Goal: Transaction & Acquisition: Purchase product/service

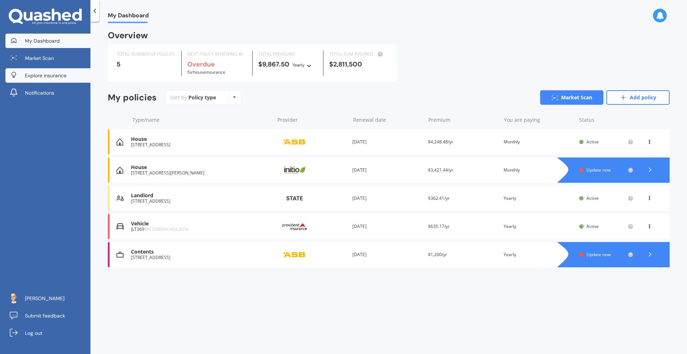
click at [60, 77] on span "Explore insurance" at bounding box center [46, 75] width 42 height 7
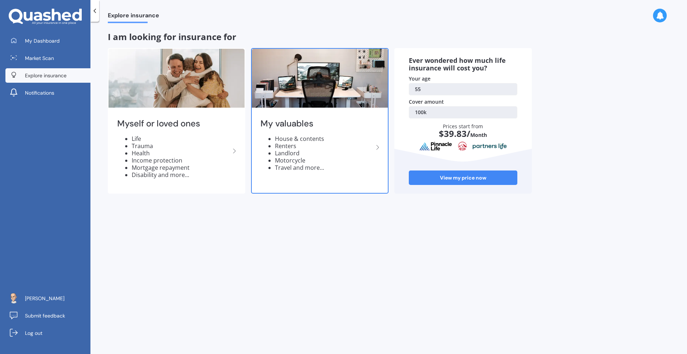
click at [307, 137] on li "House & contents" at bounding box center [324, 138] width 98 height 7
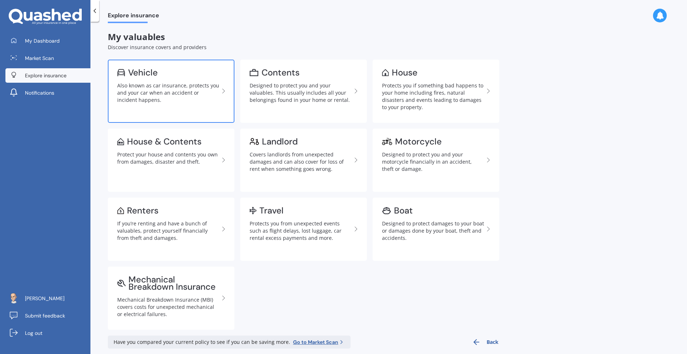
click at [136, 81] on link "Vehicle Also known as car insurance, protects you and your car when an accident…" at bounding box center [171, 91] width 127 height 63
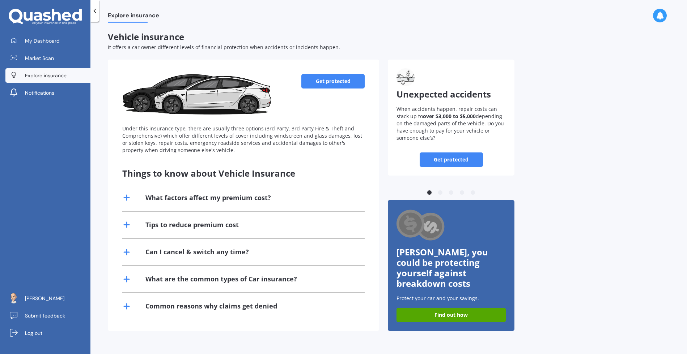
click at [331, 82] on link "Get protected" at bounding box center [332, 81] width 63 height 14
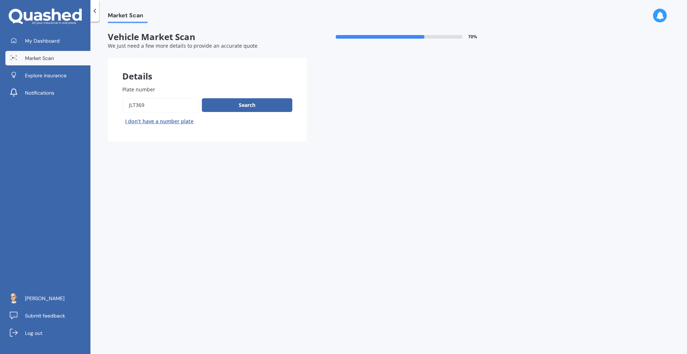
drag, startPoint x: 148, startPoint y: 106, endPoint x: 80, endPoint y: 101, distance: 68.1
click at [80, 101] on div "My Dashboard Market Scan Explore insurance Notifications [PERSON_NAME] Submit f…" at bounding box center [343, 177] width 687 height 354
type input "nqc305"
click at [253, 105] on button "Search" at bounding box center [247, 105] width 90 height 14
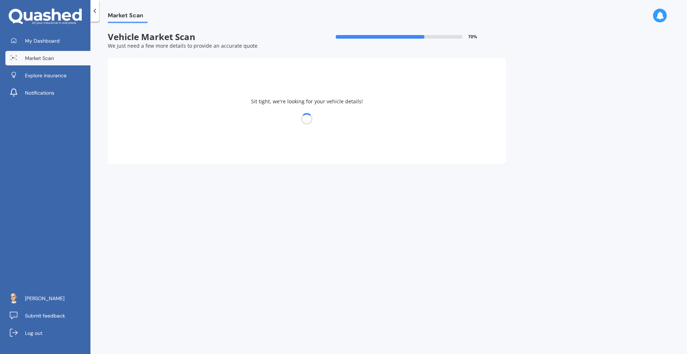
select select "MITSUBISHI"
select select "ASX"
select select "26"
select select "11"
select select "1969"
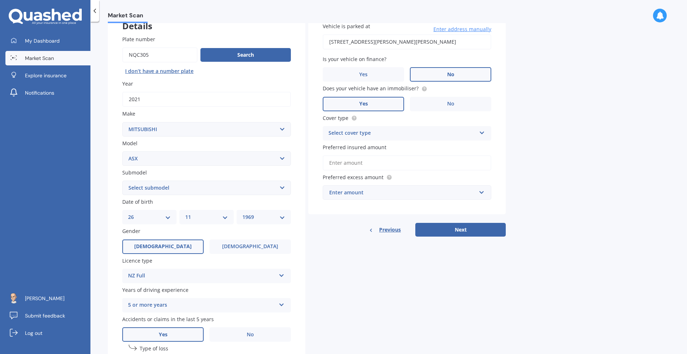
scroll to position [57, 0]
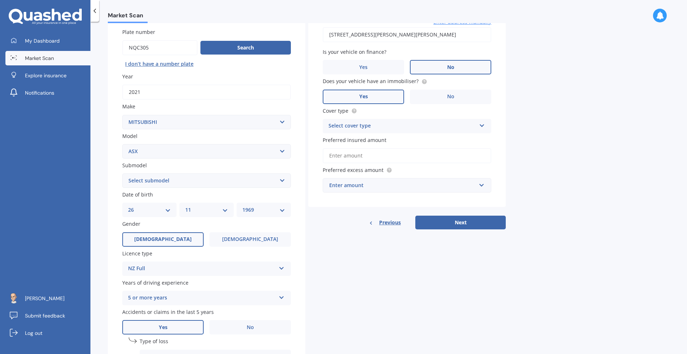
click at [283, 180] on select "Select submodel (All Other) BLK 2.0P/CVT Diesel LS Sport VRX petrol VRX turbo d…" at bounding box center [206, 181] width 168 height 14
click at [261, 241] on label "[DEMOGRAPHIC_DATA]" at bounding box center [249, 239] width 81 height 14
click at [0, 0] on input "[DEMOGRAPHIC_DATA]" at bounding box center [0, 0] width 0 height 0
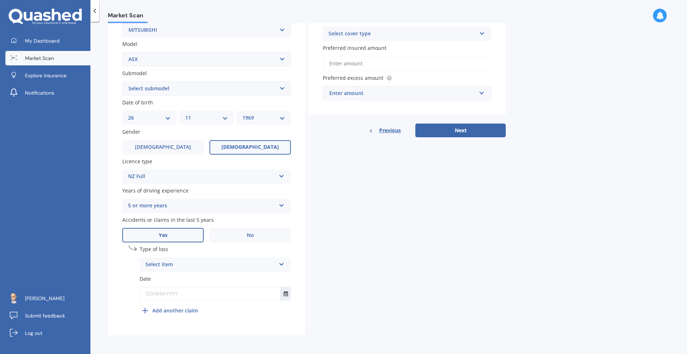
scroll to position [0, 0]
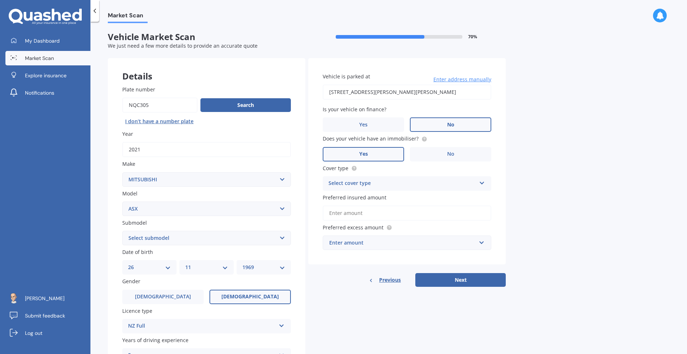
click at [282, 236] on select "Select submodel (All Other) BLK 2.0P/CVT Diesel LS Sport VRX petrol VRX turbo d…" at bounding box center [206, 238] width 168 height 14
select select "LS"
click at [122, 232] on select "Select submodel (All Other) BLK 2.0P/CVT Diesel LS Sport VRX petrol VRX turbo d…" at bounding box center [206, 238] width 168 height 14
click at [480, 183] on icon at bounding box center [482, 181] width 6 height 5
click at [371, 200] on div "Comprehensive" at bounding box center [407, 197] width 168 height 13
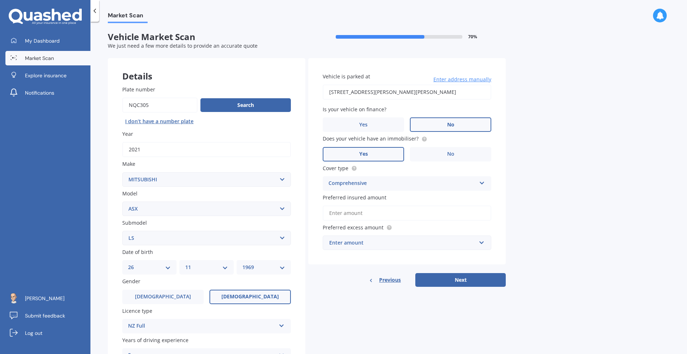
click at [377, 218] on input "Preferred insured amount" at bounding box center [407, 213] width 168 height 15
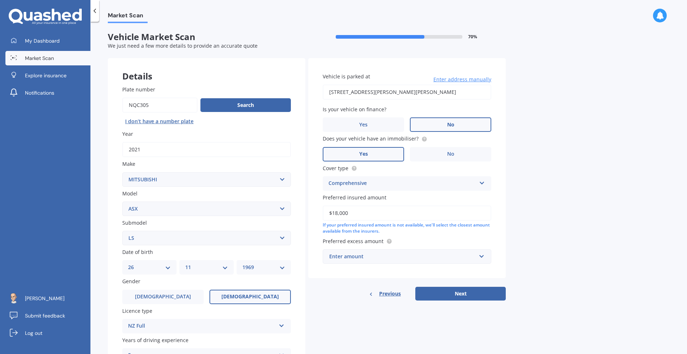
type input "$18,000"
click at [482, 257] on input "text" at bounding box center [404, 257] width 162 height 14
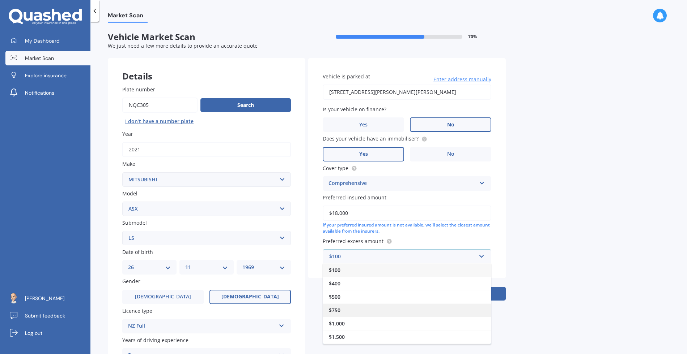
click at [339, 309] on span "$750" at bounding box center [335, 310] width 12 height 7
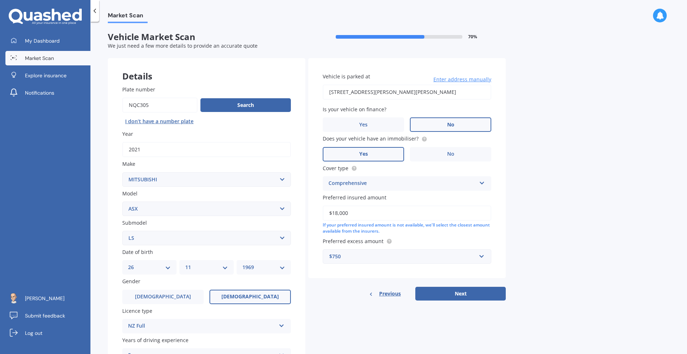
drag, startPoint x: 447, startPoint y: 92, endPoint x: 283, endPoint y: 90, distance: 163.4
click at [283, 90] on div "Details Plate number Search I don’t have a number plate Year [DATE] Make Select…" at bounding box center [307, 271] width 398 height 427
type input "[STREET_ADDRESS]"
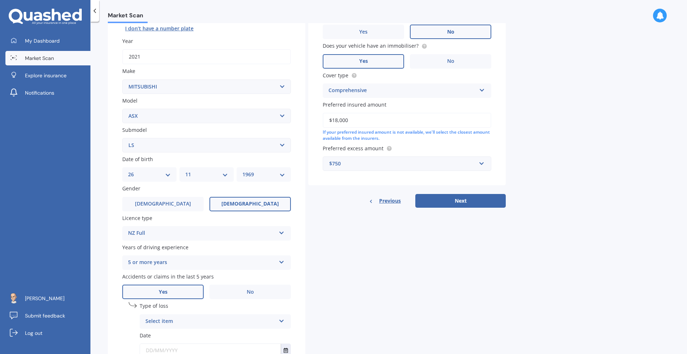
scroll to position [94, 0]
click at [267, 289] on label "No" at bounding box center [249, 291] width 81 height 14
click at [0, 0] on input "No" at bounding box center [0, 0] width 0 height 0
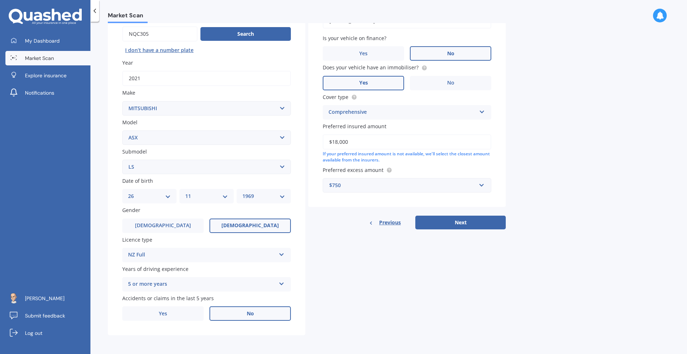
scroll to position [73, 0]
click at [282, 283] on icon at bounding box center [281, 282] width 6 height 5
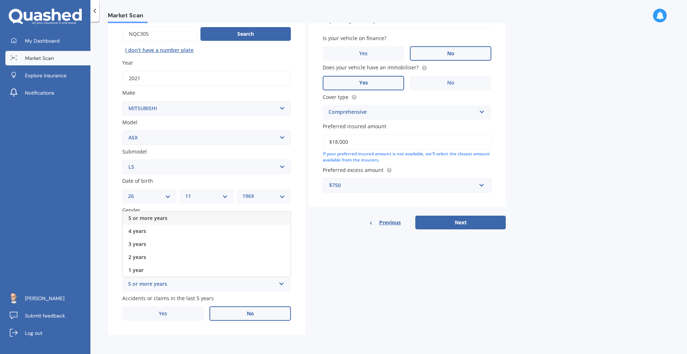
click at [350, 270] on div "Details Plate number Search I don’t have a number plate Year [DATE] Make Select…" at bounding box center [307, 161] width 398 height 349
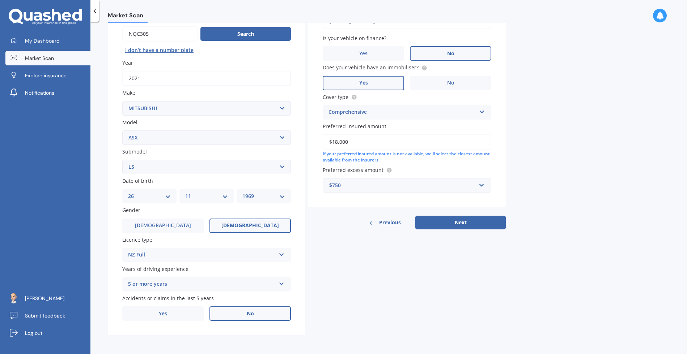
click at [166, 194] on select "DD 01 02 03 04 05 06 07 08 09 10 11 12 13 14 15 16 17 18 19 20 21 22 23 24 25 2…" at bounding box center [149, 196] width 43 height 8
select select "13"
click at [128, 192] on select "DD 01 02 03 04 05 06 07 08 09 10 11 12 13 14 15 16 17 18 19 20 21 22 23 24 25 2…" at bounding box center [149, 196] width 43 height 8
click at [227, 192] on div "MM 01 02 03 04 05 06 07 08 09 10 11 12" at bounding box center [206, 196] width 54 height 14
click at [226, 195] on select "MM 01 02 03 04 05 06 07 08 09 10 11 12" at bounding box center [206, 196] width 43 height 8
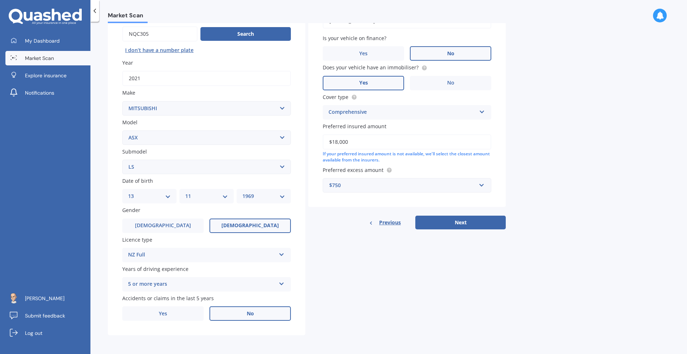
select select "08"
click at [185, 192] on select "MM 01 02 03 04 05 06 07 08 09 10 11 12" at bounding box center [206, 196] width 43 height 8
click at [286, 196] on div "YYYY 2025 2024 2023 2022 2021 2020 2019 2018 2017 2016 2015 2014 2013 2012 2011…" at bounding box center [263, 196] width 54 height 14
click at [283, 196] on select "YYYY 2025 2024 2023 2022 2021 2020 2019 2018 2017 2016 2015 2014 2013 2012 2011…" at bounding box center [263, 196] width 43 height 8
select select "1998"
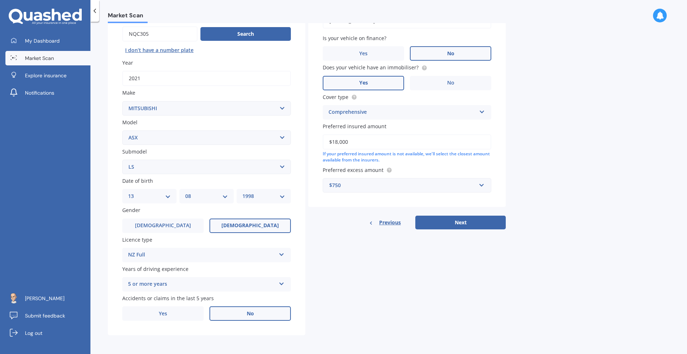
click at [242, 192] on select "YYYY 2025 2024 2023 2022 2021 2020 2019 2018 2017 2016 2015 2014 2013 2012 2011…" at bounding box center [263, 196] width 43 height 8
click at [481, 183] on input "text" at bounding box center [404, 186] width 162 height 14
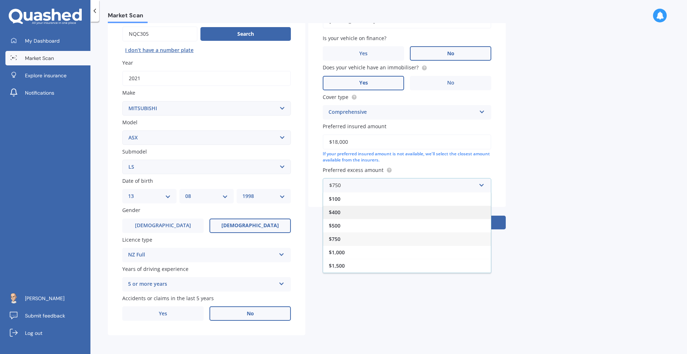
click at [343, 213] on div "$400" at bounding box center [407, 212] width 168 height 13
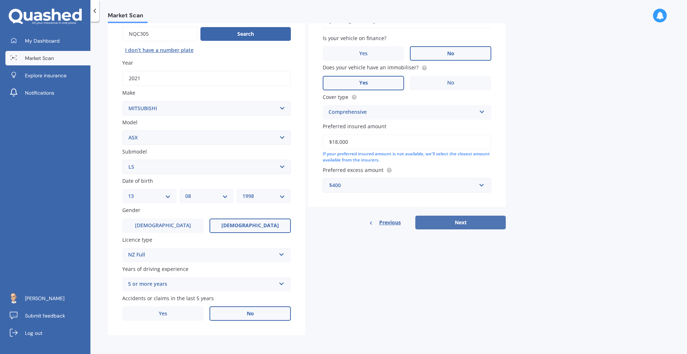
click at [470, 223] on button "Next" at bounding box center [460, 223] width 90 height 14
select select "13"
select select "08"
select select "1998"
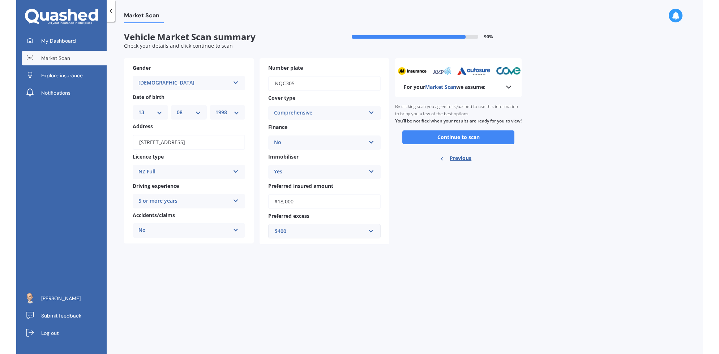
scroll to position [0, 0]
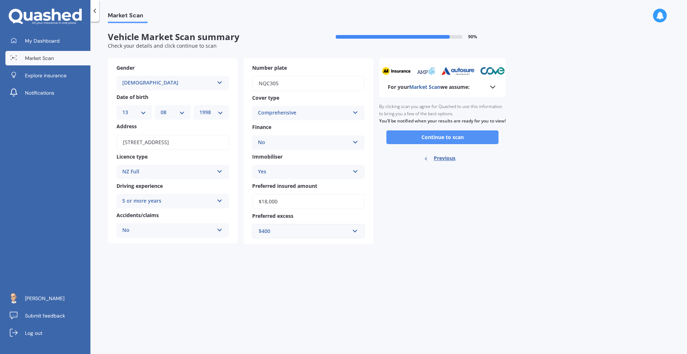
click at [455, 144] on button "Continue to scan" at bounding box center [442, 138] width 112 height 14
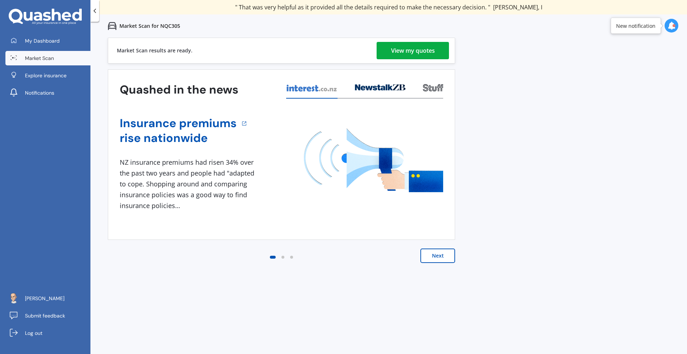
click at [418, 56] on div "View my quotes" at bounding box center [413, 50] width 44 height 17
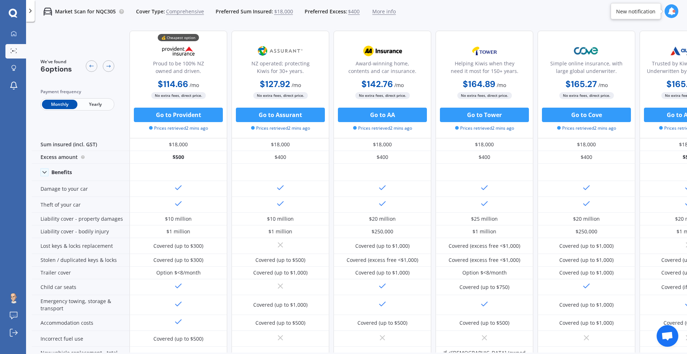
click at [98, 103] on span "Yearly" at bounding box center [94, 104] width 35 height 9
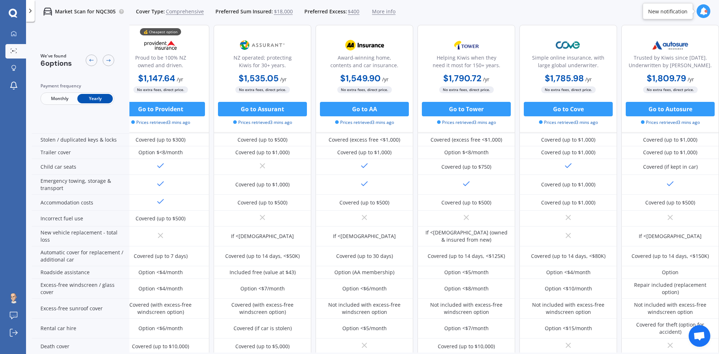
scroll to position [105, 20]
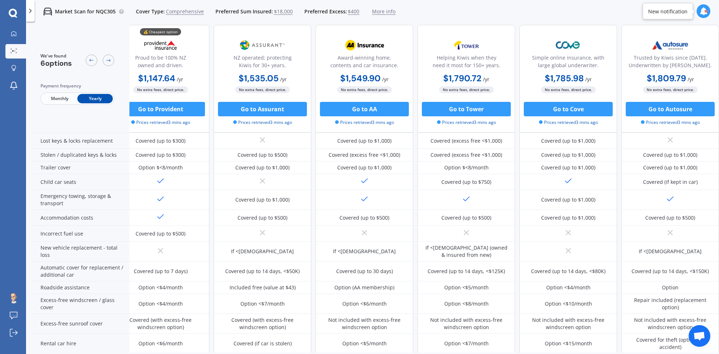
click at [55, 98] on span "Monthly" at bounding box center [59, 98] width 35 height 9
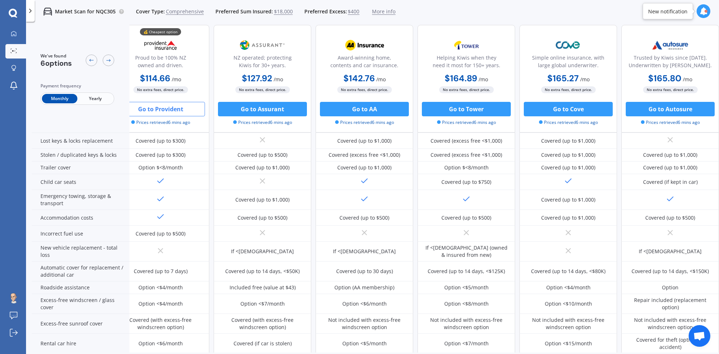
click at [168, 111] on button "Go to Provident" at bounding box center [160, 109] width 89 height 14
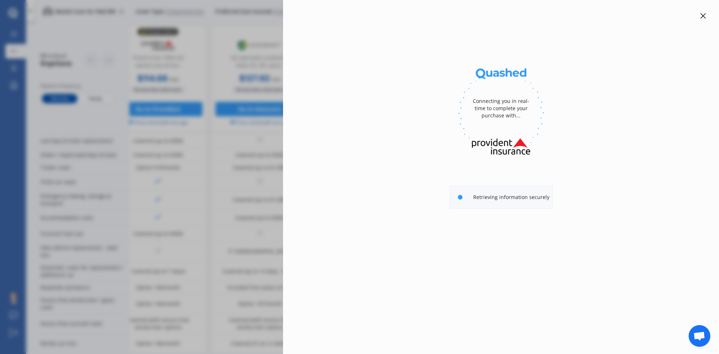
select select "Yearly"
select select "full"
select select "[STREET_ADDRESS]"
select select "MITSUBISHI"
select select "ASX"
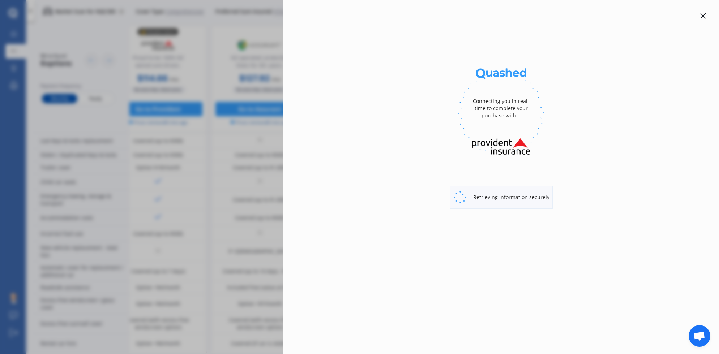
select select "NO"
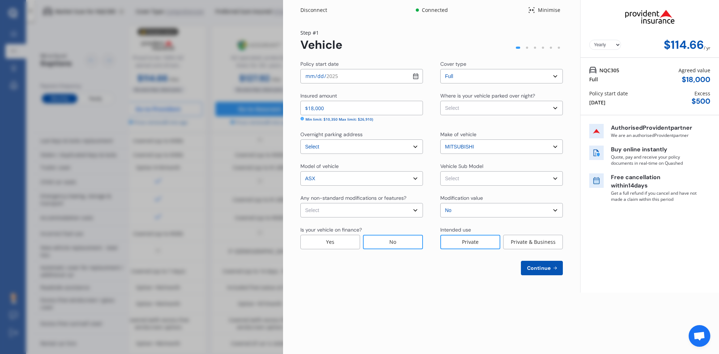
select select "Monthly"
click at [416, 76] on input "[DATE]" at bounding box center [361, 76] width 123 height 14
type input "[DATE]"
click at [414, 35] on div "Step # 1 Vehicle" at bounding box center [431, 40] width 262 height 23
click at [554, 108] on select "Select Garage (fully enclosed) Off Street Parking Other" at bounding box center [501, 108] width 123 height 14
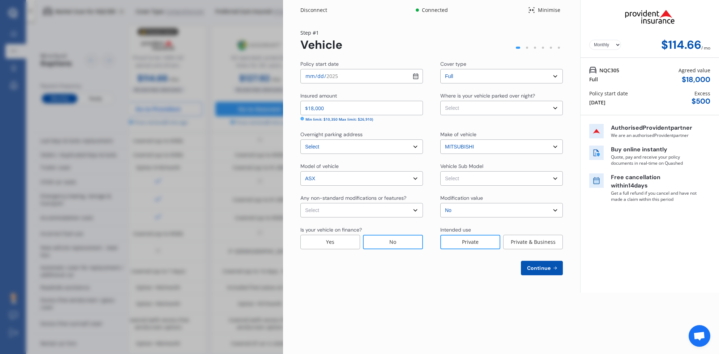
select select "OTHER"
click at [440, 101] on select "Select Garage (fully enclosed) Off Street Parking Other" at bounding box center [501, 108] width 123 height 14
click at [555, 177] on select "Select ASX LS Wagon 5dr CVT 1sp 2.0i MY20" at bounding box center [501, 178] width 123 height 14
select select "NZVMITS2021AEAB"
click at [440, 171] on select "Select ASX LS Wagon 5dr CVT 1sp 2.0i MY20" at bounding box center [501, 178] width 123 height 14
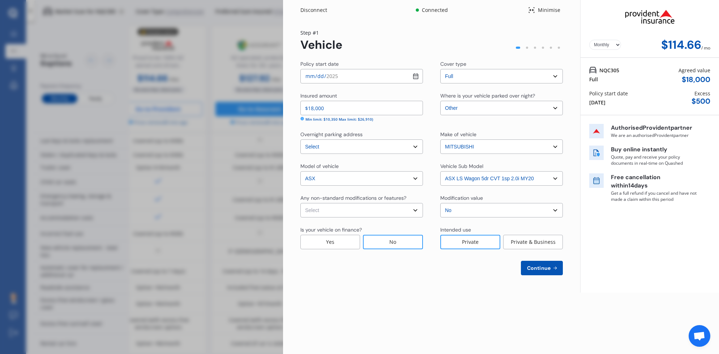
click at [417, 209] on select "Select None [MEDICAL_DATA] System(NOS) Roll Cage Full Racing Harness" at bounding box center [361, 210] width 123 height 14
select select "none"
click at [300, 203] on select "Select None [MEDICAL_DATA] System(NOS) Roll Cage Full Racing Harness" at bounding box center [361, 210] width 123 height 14
click at [550, 267] on span "Continue" at bounding box center [539, 268] width 26 height 6
select select "13"
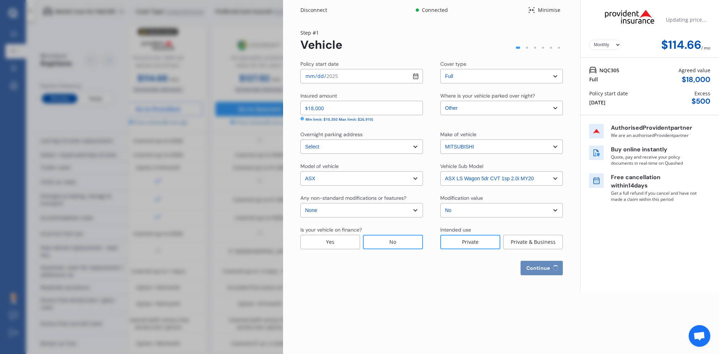
select select "08"
select select "1998"
select select "NZ_FULL"
select select "0"
select select "25"
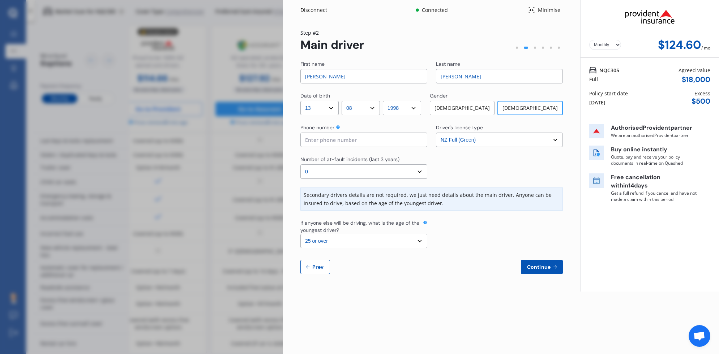
drag, startPoint x: 322, startPoint y: 77, endPoint x: 268, endPoint y: 74, distance: 54.4
click at [268, 74] on div "Disconnect Connected Minimise Yearly Monthly $124.60 / mo Step # 2 Main driver …" at bounding box center [359, 177] width 719 height 354
type input "[US_STATE]"
type input "[PERSON_NAME]"
click at [334, 138] on input at bounding box center [363, 140] width 127 height 14
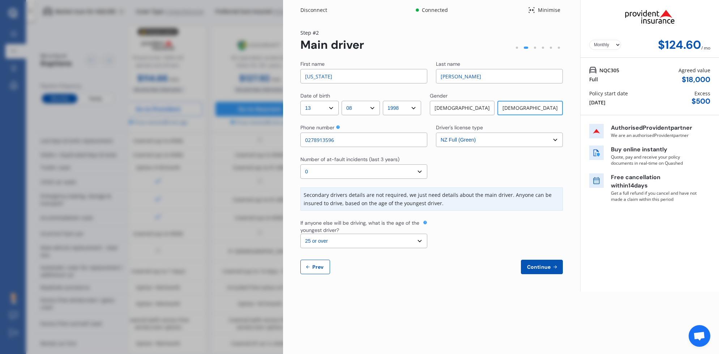
type input "0278913596"
click at [494, 156] on div at bounding box center [499, 167] width 127 height 23
click at [422, 241] on select "Select the age of the youngest driver. 16 17 18 19 20 21 22 23 24 25 or over" at bounding box center [363, 241] width 127 height 14
click at [300, 234] on select "Select the age of the youngest driver. 16 17 18 19 20 21 22 23 24 25 or over" at bounding box center [363, 241] width 127 height 14
click at [545, 266] on span "Continue" at bounding box center [539, 267] width 26 height 6
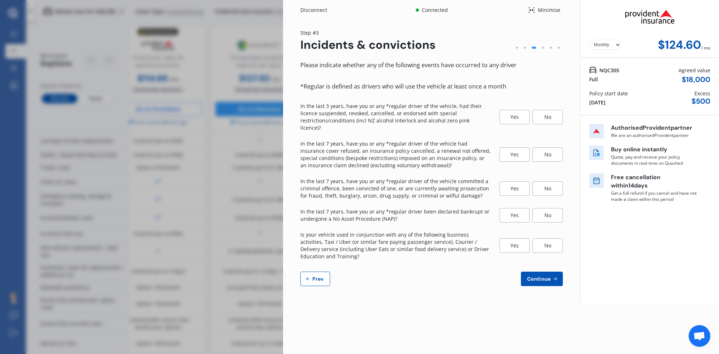
click at [549, 110] on div "No" at bounding box center [548, 117] width 30 height 14
click at [554, 148] on div "No" at bounding box center [548, 155] width 30 height 14
click at [552, 183] on div "No" at bounding box center [548, 189] width 30 height 14
click at [554, 208] on div "No" at bounding box center [548, 215] width 30 height 14
click at [553, 239] on div "No" at bounding box center [548, 246] width 30 height 14
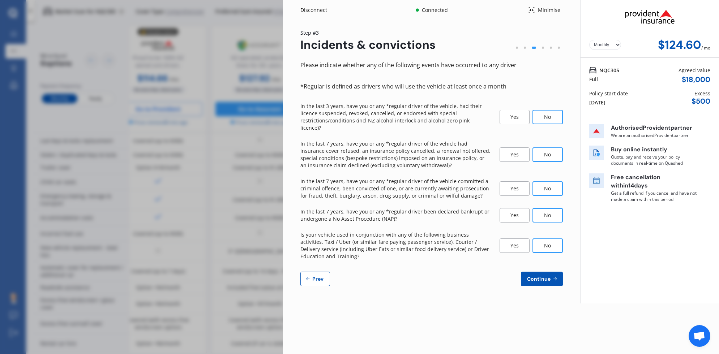
click at [546, 276] on span "Continue" at bounding box center [539, 279] width 26 height 6
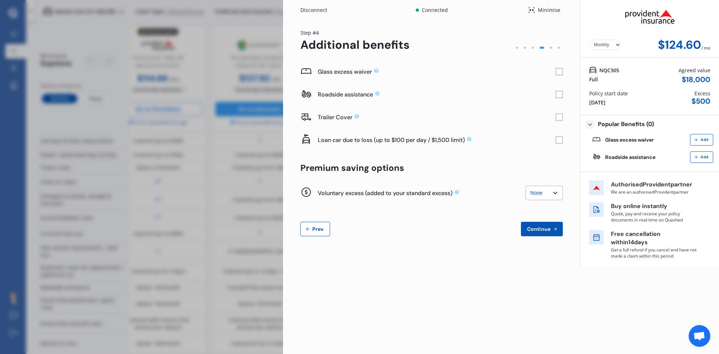
click at [560, 71] on rect at bounding box center [559, 71] width 7 height 7
click at [559, 98] on rect at bounding box center [559, 94] width 7 height 7
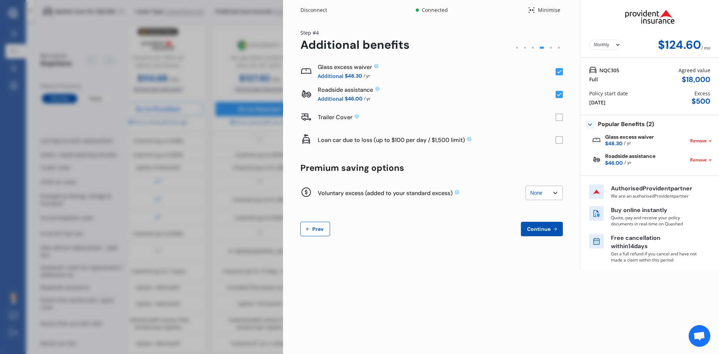
click at [545, 229] on span "Continue" at bounding box center [539, 229] width 26 height 6
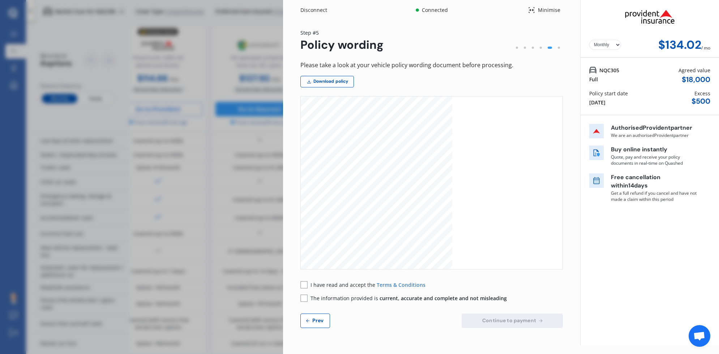
scroll to position [285, 0]
click at [300, 283] on icon at bounding box center [303, 285] width 7 height 8
click at [305, 299] on rect at bounding box center [303, 298] width 7 height 7
click at [537, 323] on span "Continue to payment" at bounding box center [509, 321] width 57 height 6
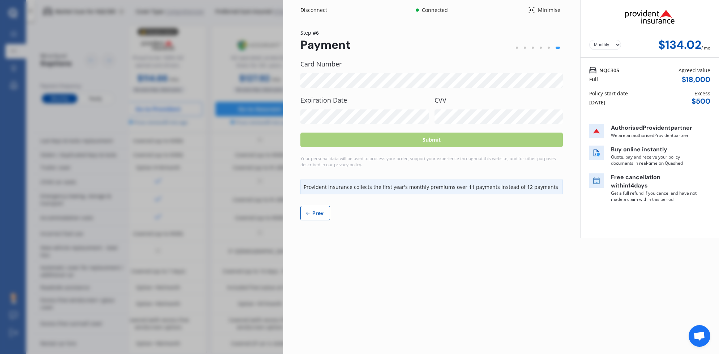
click at [388, 50] on div "Step # 6 Payment" at bounding box center [431, 40] width 262 height 23
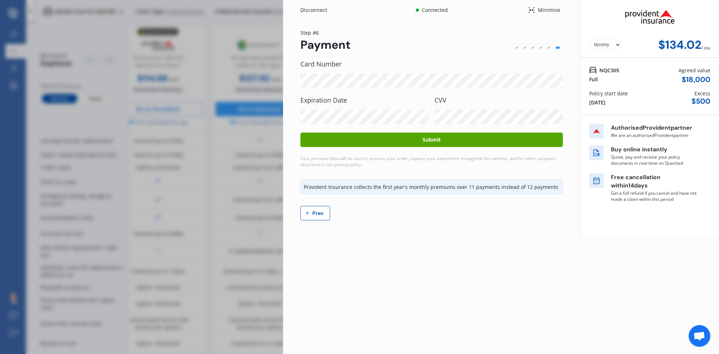
click at [437, 138] on button "Submit" at bounding box center [431, 140] width 262 height 14
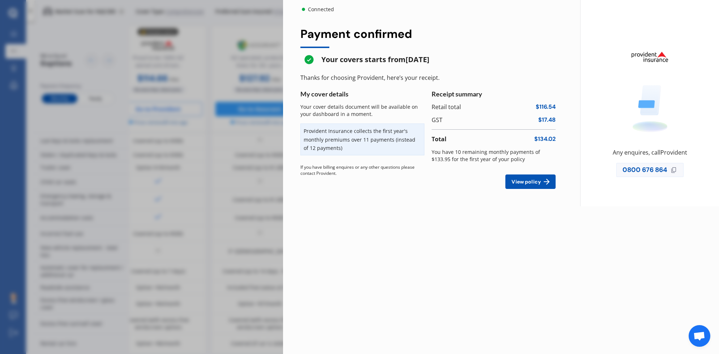
click at [534, 181] on span "View policy" at bounding box center [526, 182] width 32 height 6
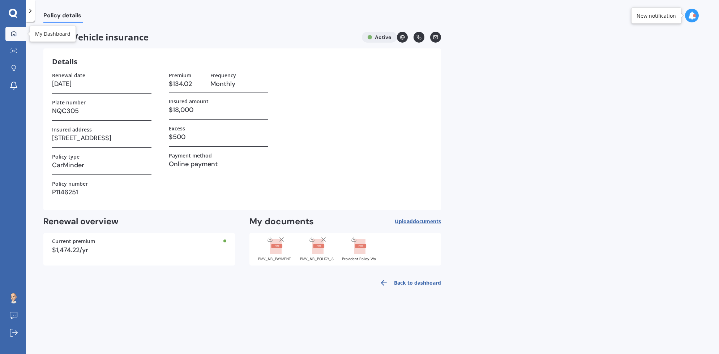
click at [17, 33] on div at bounding box center [13, 34] width 11 height 7
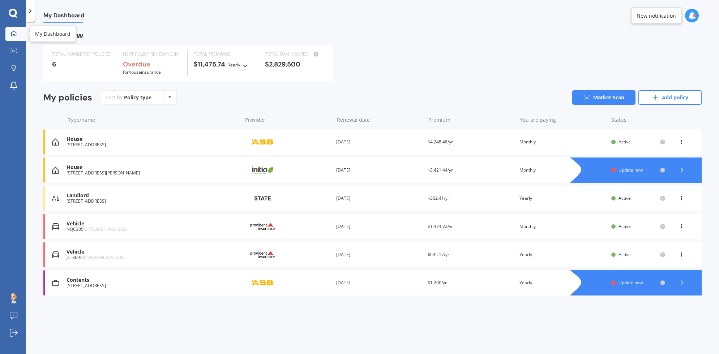
click at [16, 34] on icon at bounding box center [14, 34] width 6 height 6
click at [14, 12] on icon at bounding box center [13, 13] width 9 height 9
click at [31, 10] on icon at bounding box center [30, 10] width 7 height 7
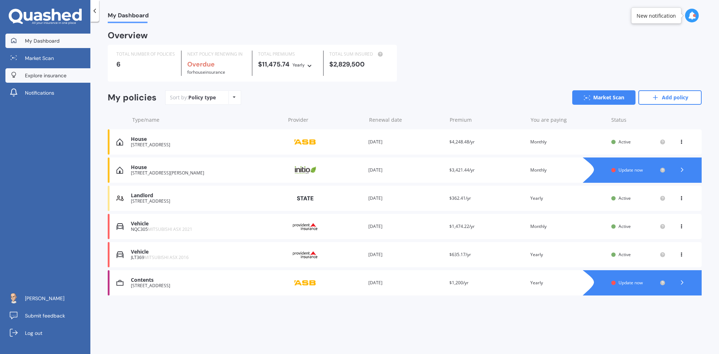
click at [48, 78] on span "Explore insurance" at bounding box center [46, 75] width 42 height 7
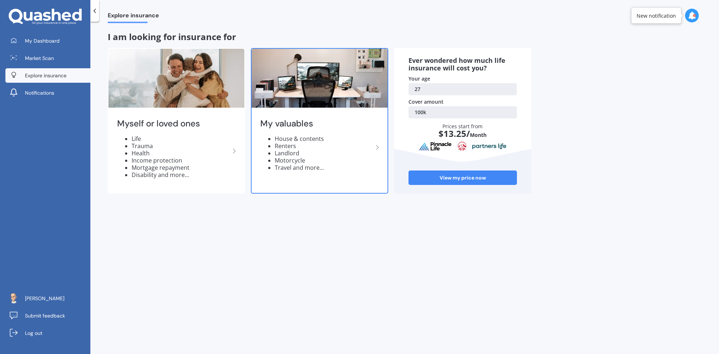
click at [309, 141] on li "House & contents" at bounding box center [324, 138] width 98 height 7
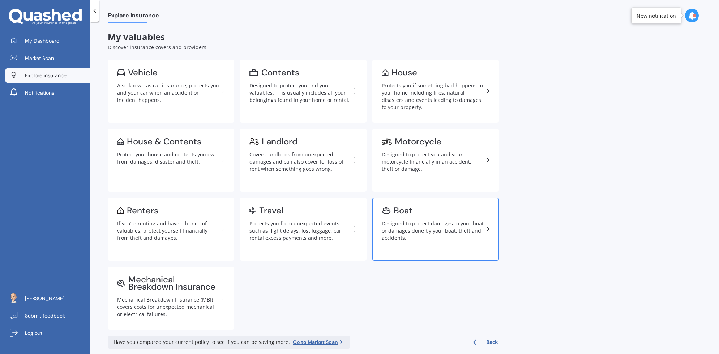
click at [448, 222] on div "Designed to protect damages to your boat or damages done by your boat, theft an…" at bounding box center [433, 231] width 102 height 22
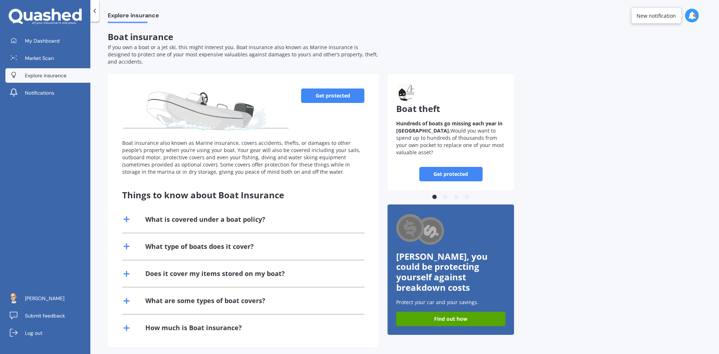
click at [128, 242] on icon at bounding box center [126, 246] width 9 height 9
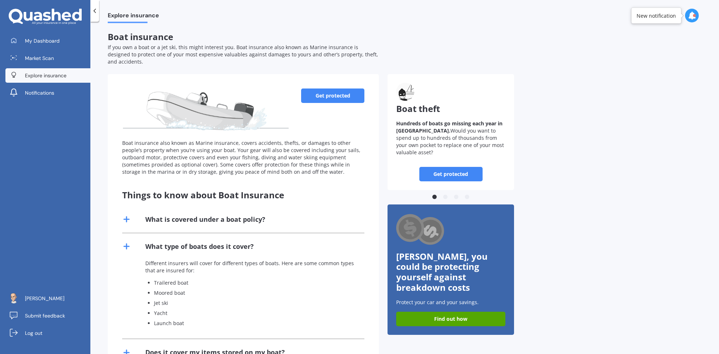
drag, startPoint x: 126, startPoint y: 211, endPoint x: 142, endPoint y: 209, distance: 16.1
click at [127, 217] on line at bounding box center [127, 219] width 0 height 5
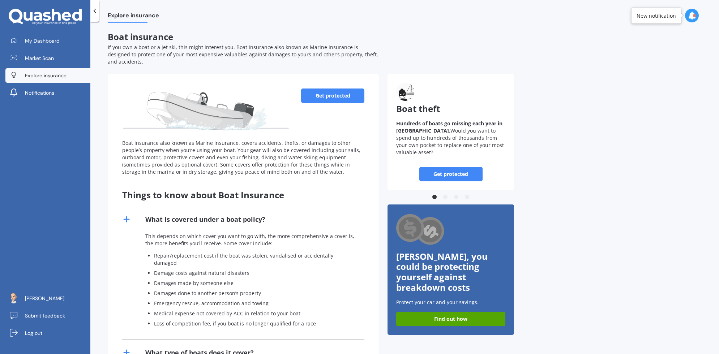
click at [344, 91] on link "Get protected" at bounding box center [332, 96] width 63 height 14
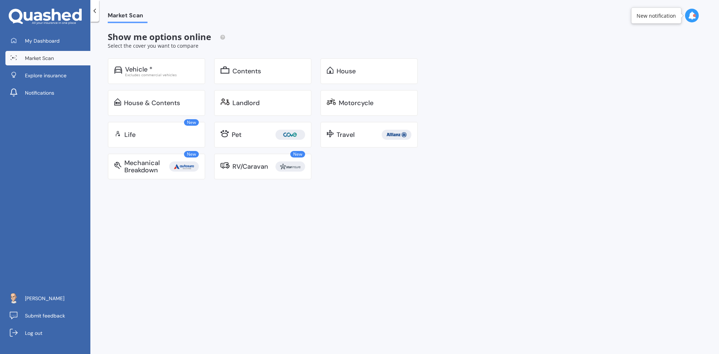
click at [95, 11] on polyline at bounding box center [95, 11] width 2 height 4
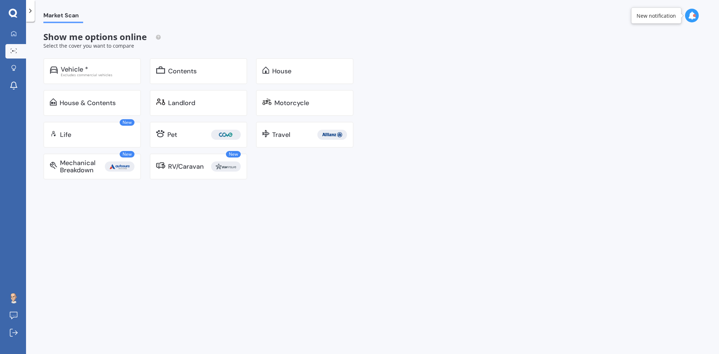
click at [30, 9] on icon at bounding box center [30, 10] width 7 height 7
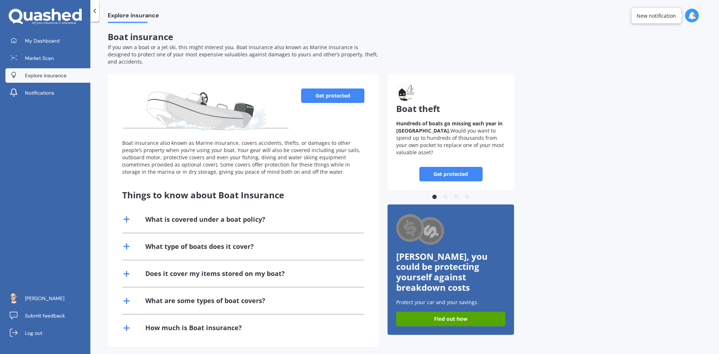
click at [340, 89] on link "Get protected" at bounding box center [332, 96] width 63 height 14
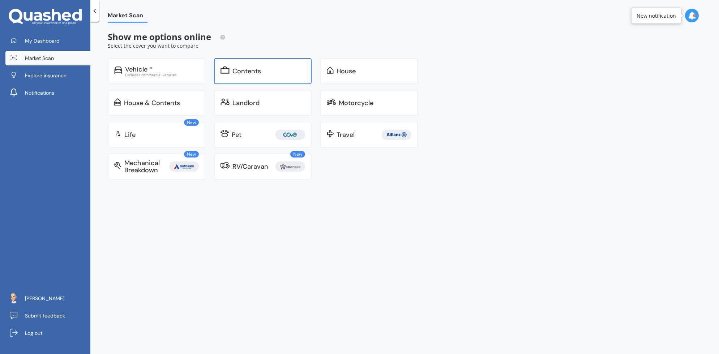
click at [268, 73] on div "Contents" at bounding box center [268, 71] width 73 height 7
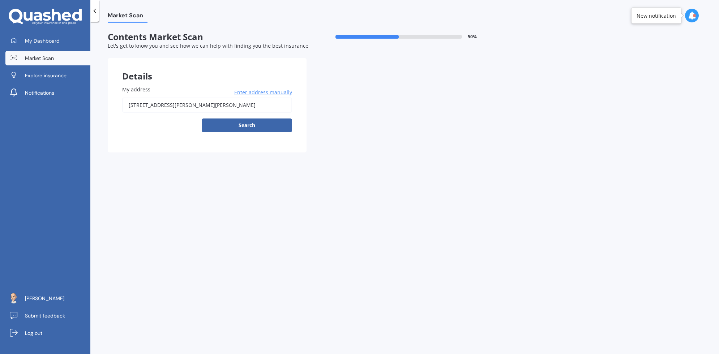
click at [97, 10] on icon at bounding box center [94, 10] width 7 height 7
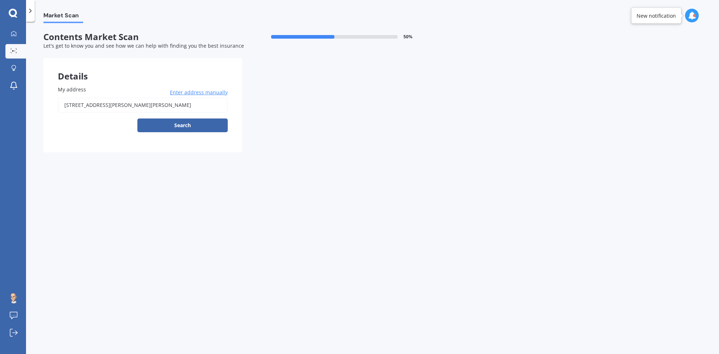
click at [31, 9] on icon at bounding box center [30, 10] width 7 height 7
